Goal: Task Accomplishment & Management: Use online tool/utility

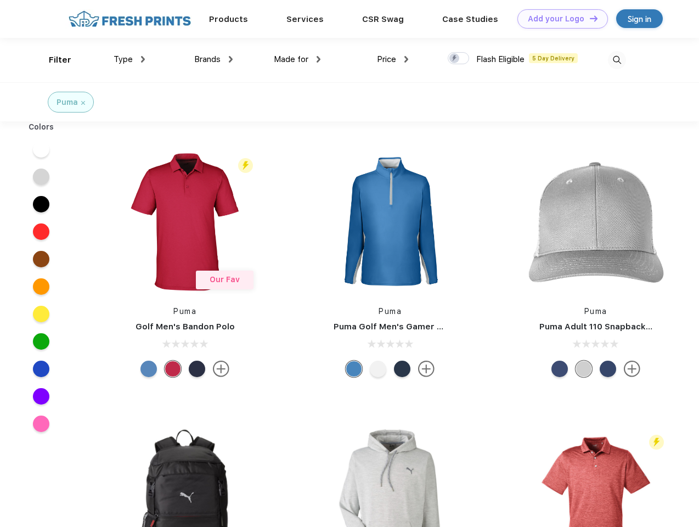
click at [559, 19] on link "Add your Logo Design Tool" at bounding box center [563, 18] width 91 height 19
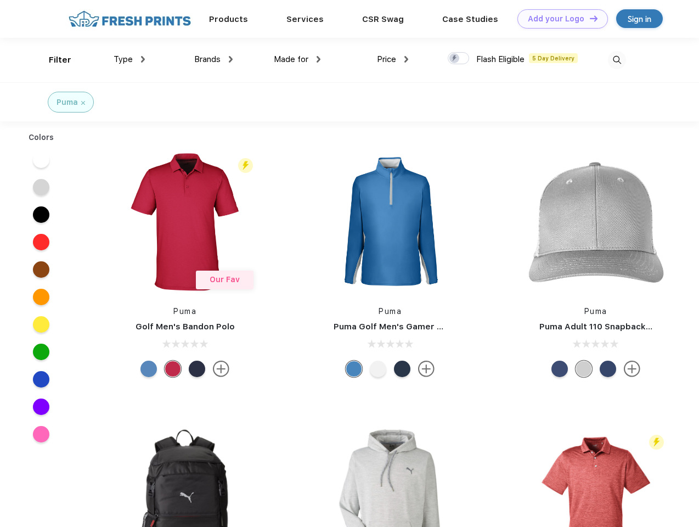
click at [0, 0] on div "Design Tool" at bounding box center [0, 0] width 0 height 0
click at [589, 18] on link "Add your Logo Design Tool" at bounding box center [563, 18] width 91 height 19
click at [53, 60] on div "Filter" at bounding box center [60, 60] width 23 height 13
click at [130, 59] on span "Type" at bounding box center [123, 59] width 19 height 10
click at [213, 59] on span "Brands" at bounding box center [207, 59] width 26 height 10
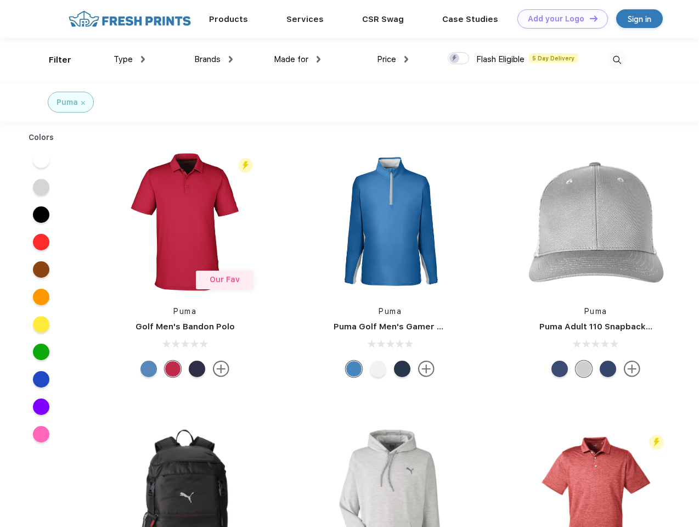
click at [297, 59] on span "Made for" at bounding box center [291, 59] width 35 height 10
click at [393, 59] on span "Price" at bounding box center [386, 59] width 19 height 10
click at [459, 59] on div at bounding box center [458, 58] width 21 height 12
click at [455, 59] on input "checkbox" at bounding box center [451, 55] width 7 height 7
click at [617, 60] on img at bounding box center [617, 60] width 18 height 18
